Goal: Task Accomplishment & Management: Use online tool/utility

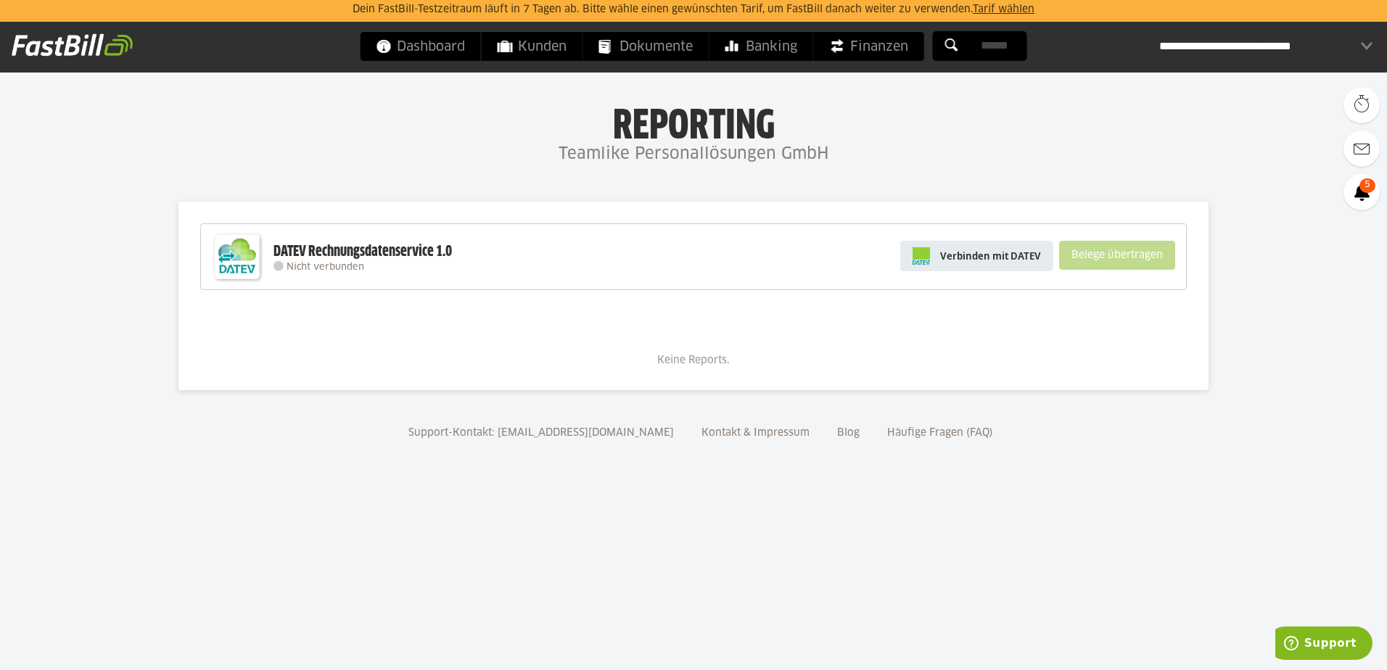
click at [952, 252] on span "Verbinden mit DATEV" at bounding box center [990, 256] width 101 height 15
click at [957, 256] on span "Verbinden mit DATEV" at bounding box center [990, 256] width 101 height 15
click at [981, 246] on link "Verbinden mit DATEV" at bounding box center [976, 256] width 153 height 30
click at [1118, 504] on body "Dein FastBill-Testzeitraum läuft in 7 Tagen ab. Bitte wähle einen gewünschten T…" at bounding box center [693, 335] width 1387 height 670
click at [1250, 151] on h4 "Teamlike Personallösungen GmbH" at bounding box center [693, 154] width 1387 height 29
